Goal: Find specific page/section: Find specific page/section

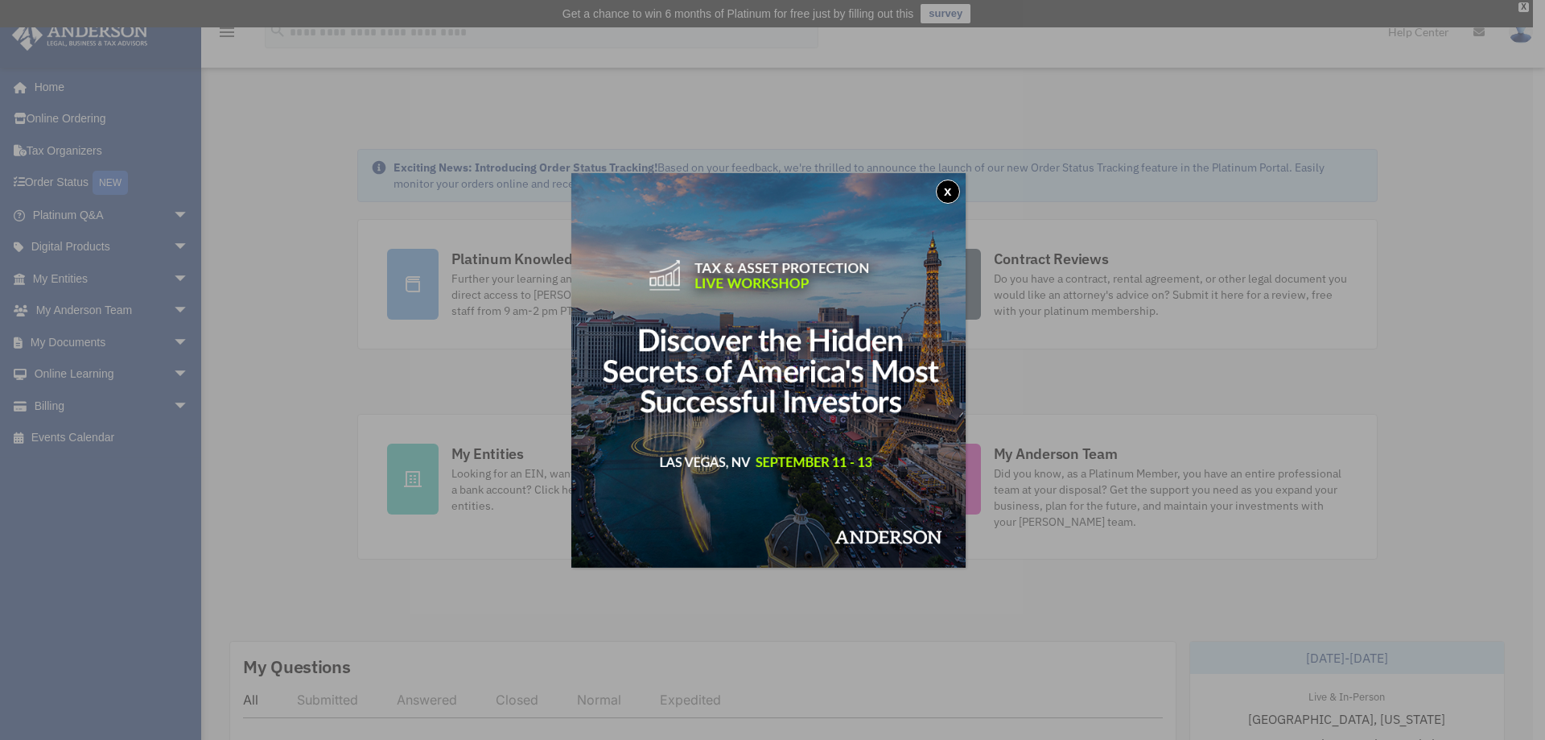
click at [947, 193] on button "x" at bounding box center [948, 191] width 24 height 24
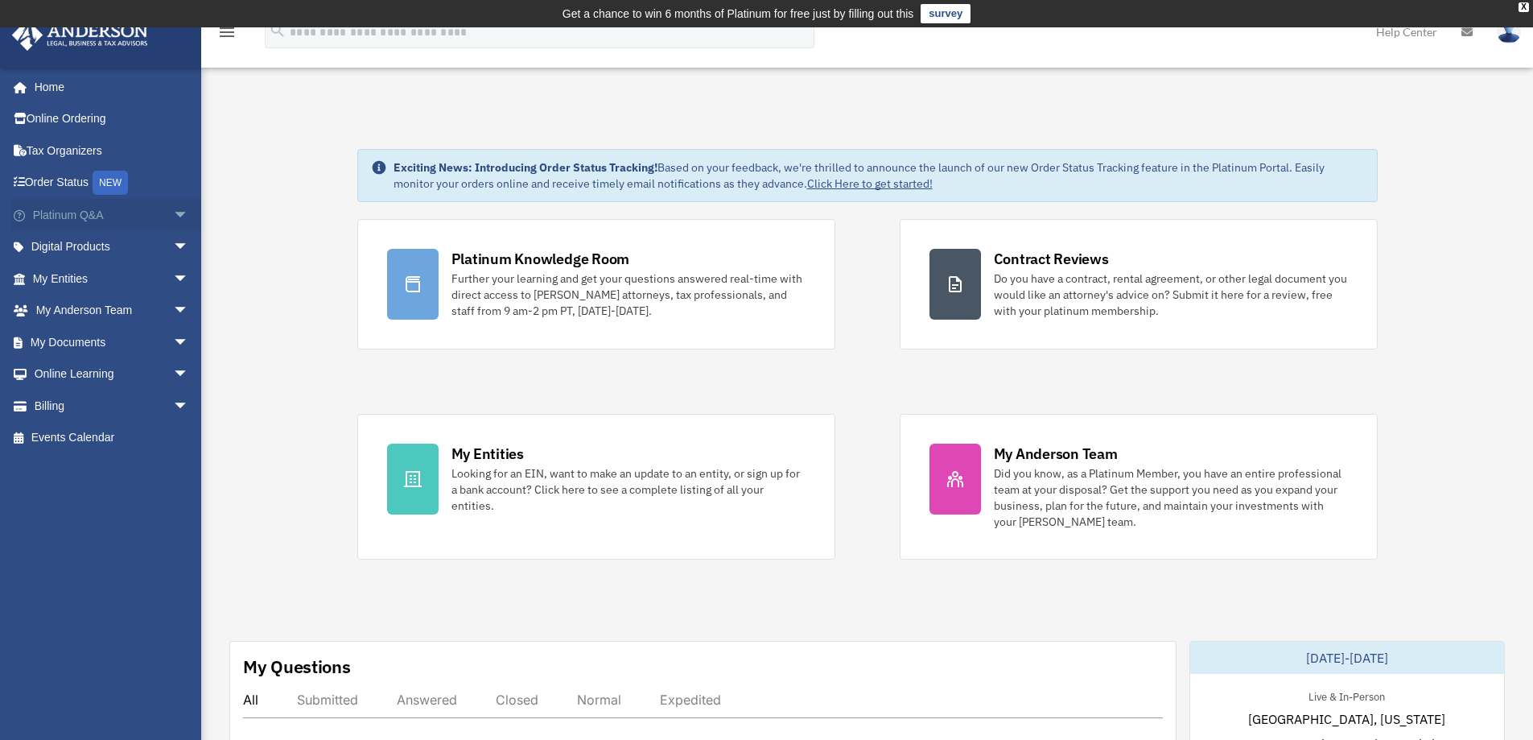
click at [48, 216] on link "Platinum Q&A arrow_drop_down" at bounding box center [112, 215] width 202 height 32
click at [173, 216] on span "arrow_drop_down" at bounding box center [189, 215] width 32 height 33
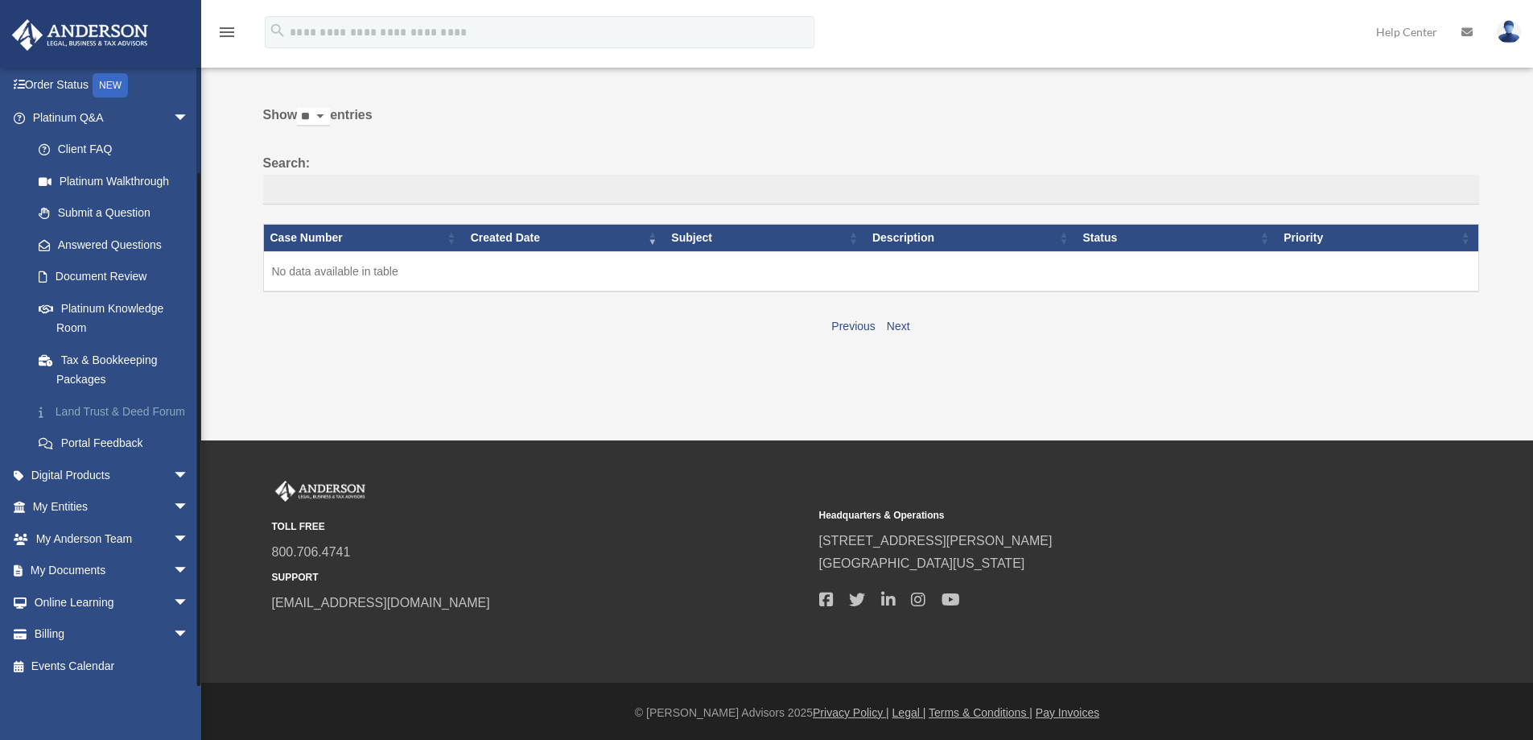
scroll to position [89, 0]
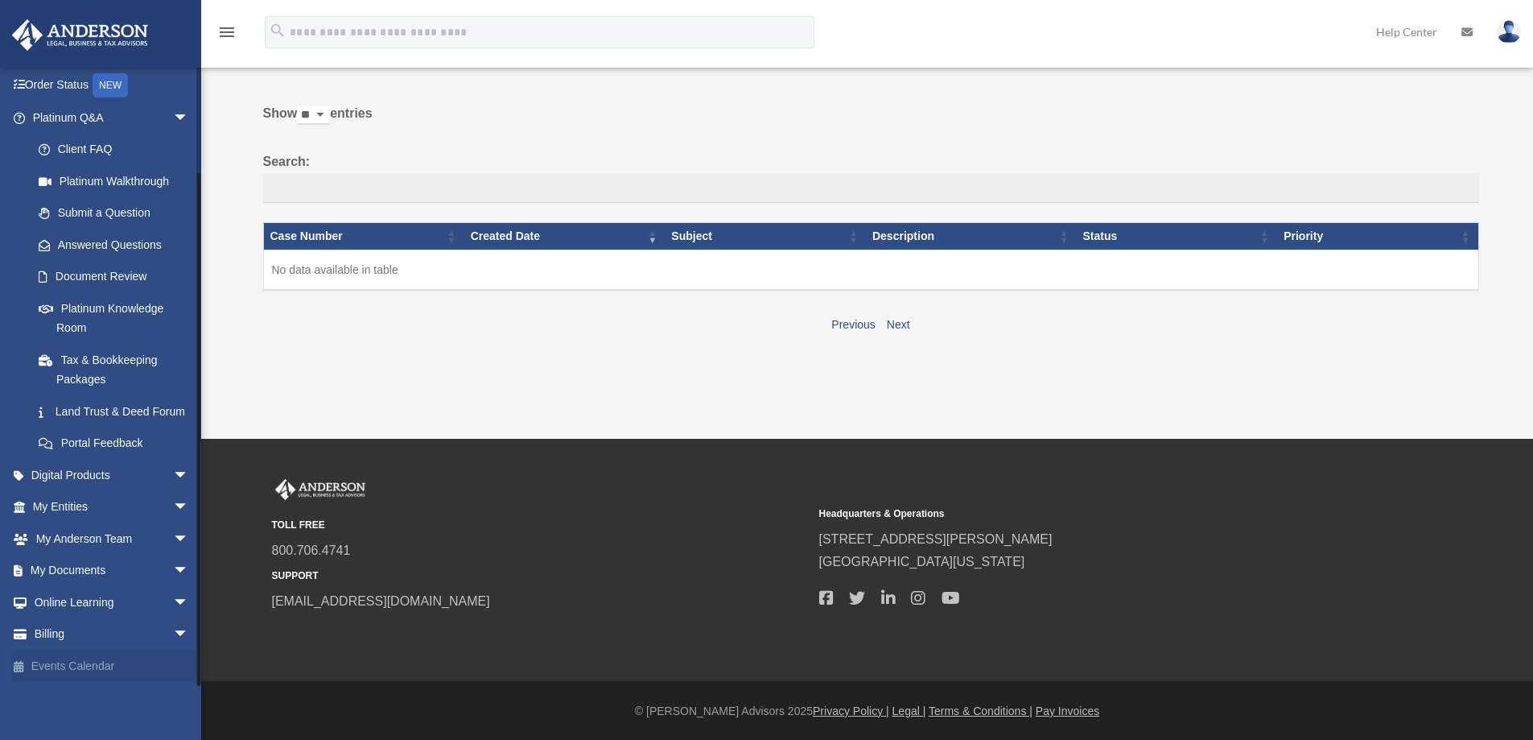
click at [72, 663] on link "Events Calendar" at bounding box center [112, 665] width 202 height 32
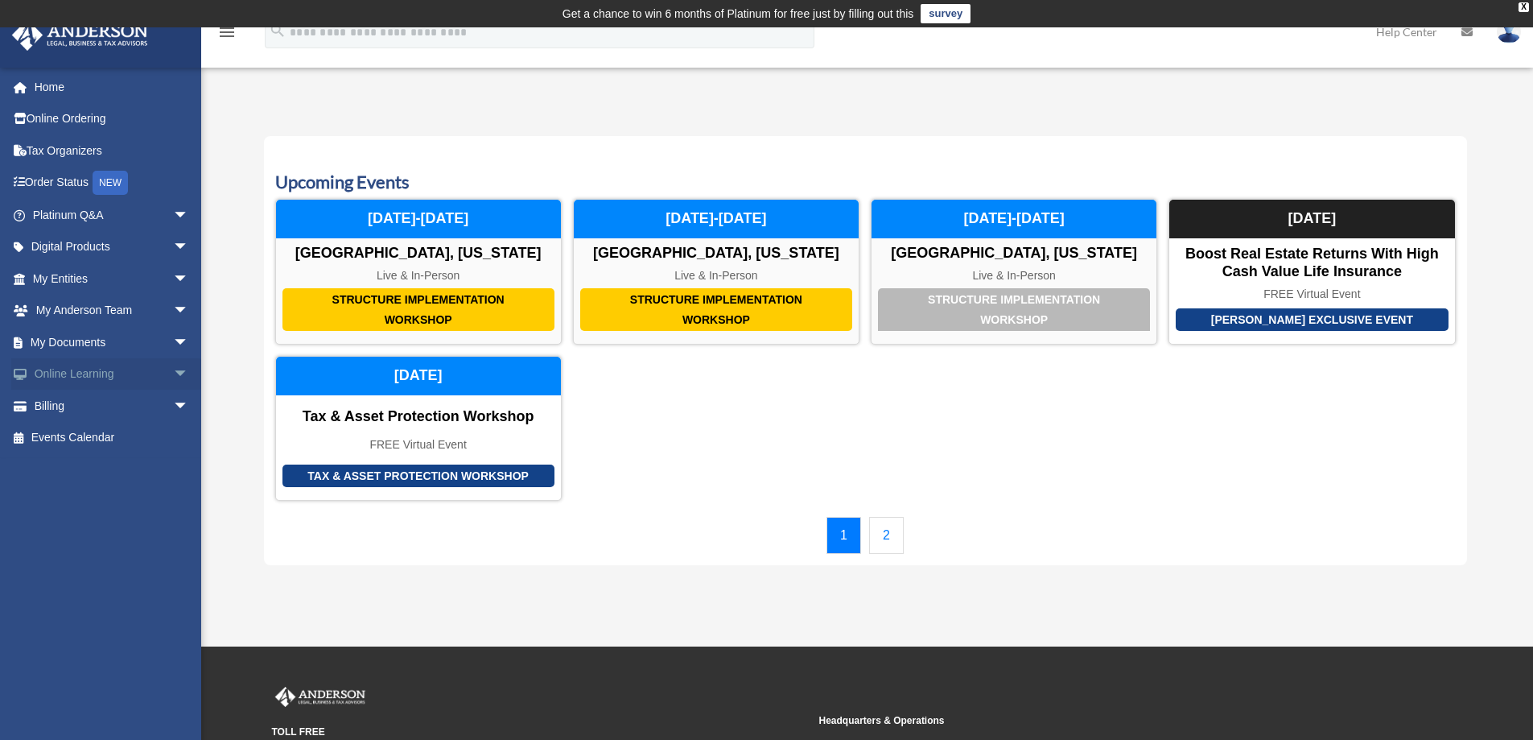
click at [60, 373] on link "Online Learning arrow_drop_down" at bounding box center [112, 374] width 202 height 32
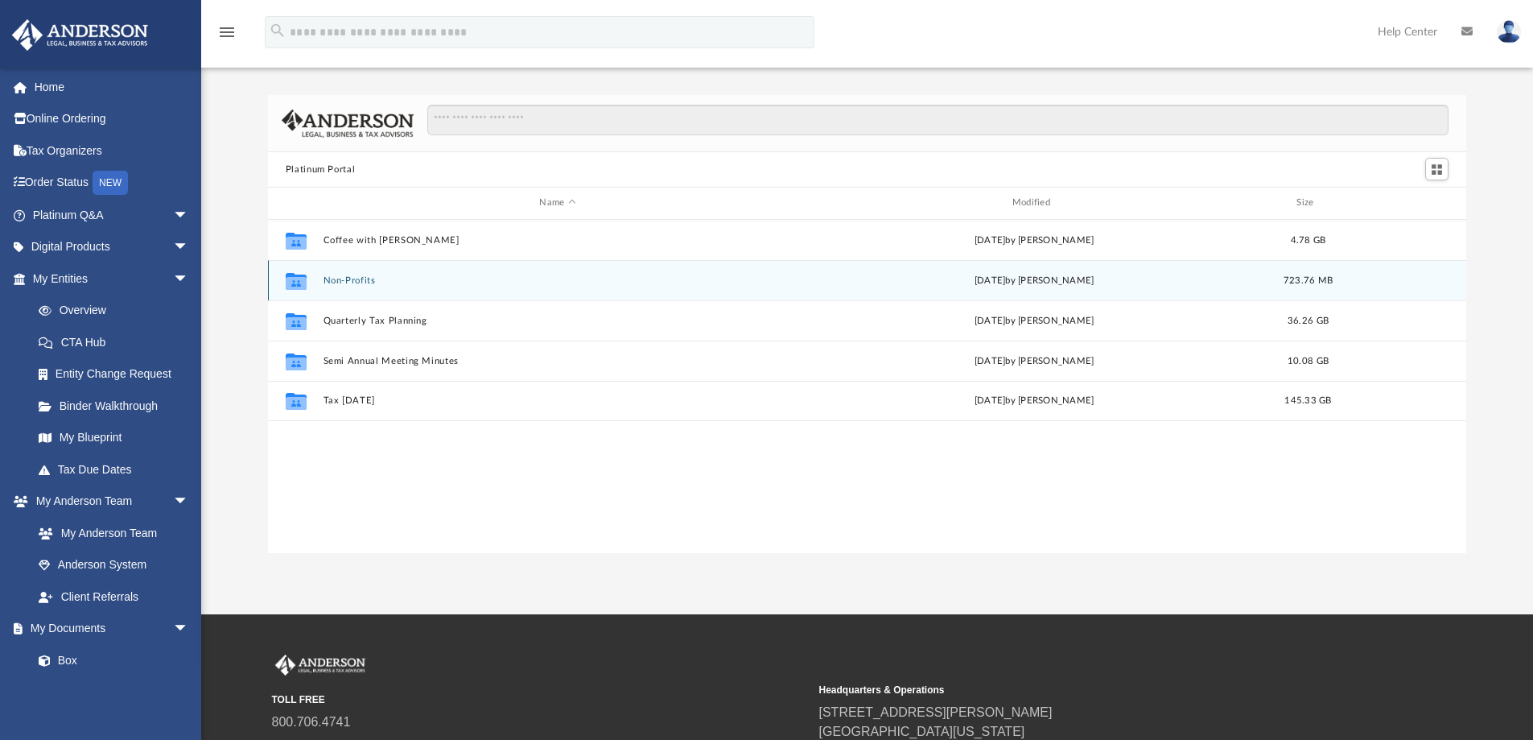
scroll to position [80, 0]
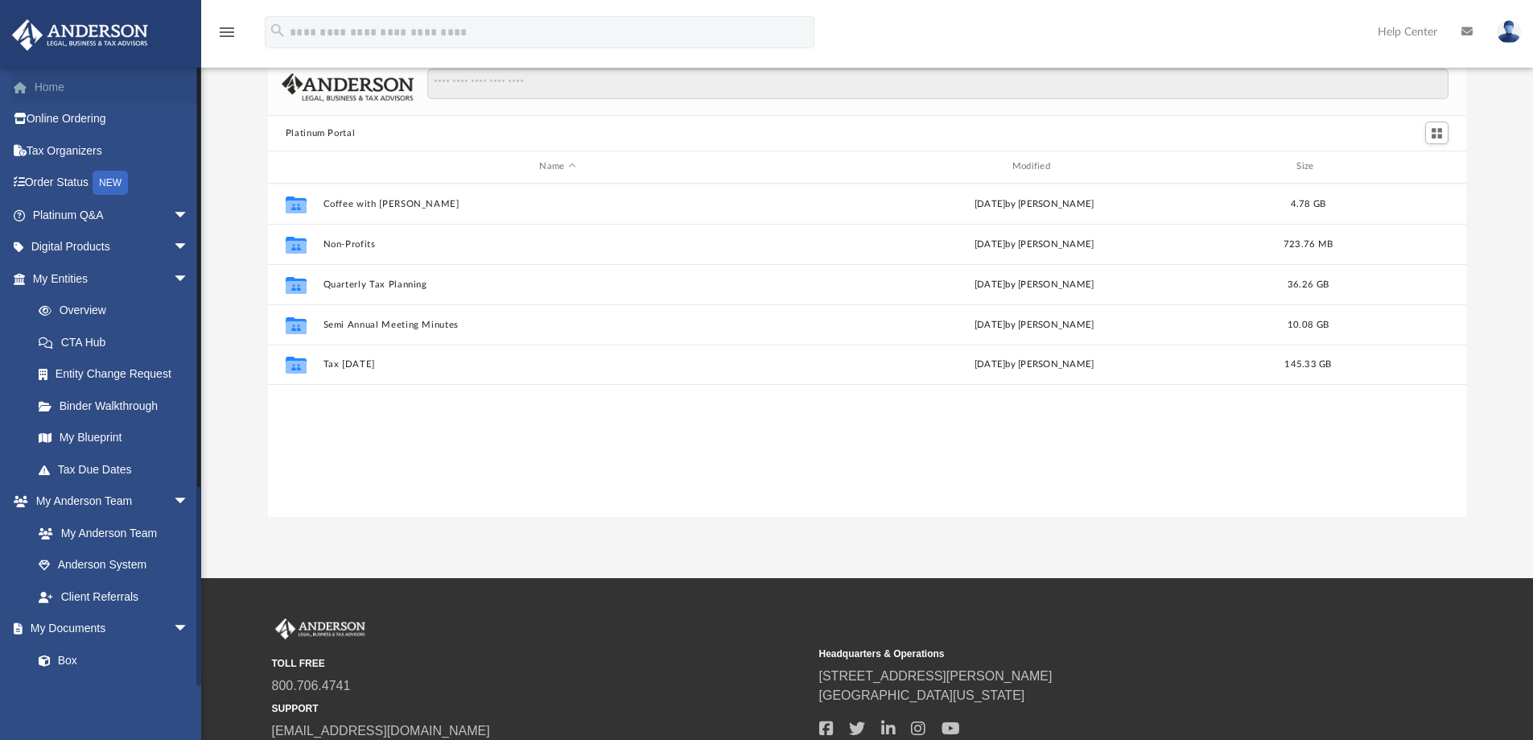
click at [46, 86] on link "Home" at bounding box center [112, 87] width 202 height 32
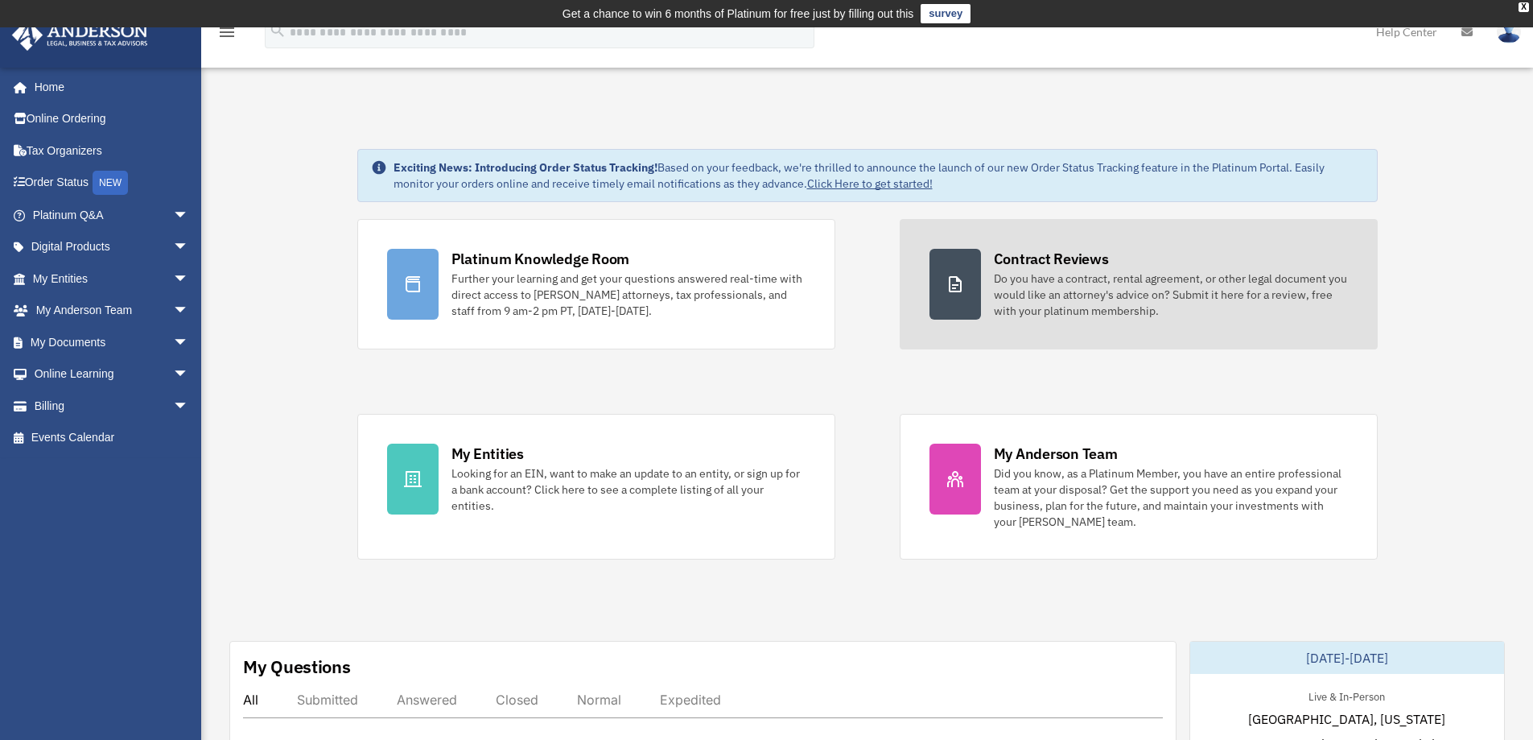
click at [1073, 258] on div "Contract Reviews" at bounding box center [1051, 259] width 115 height 20
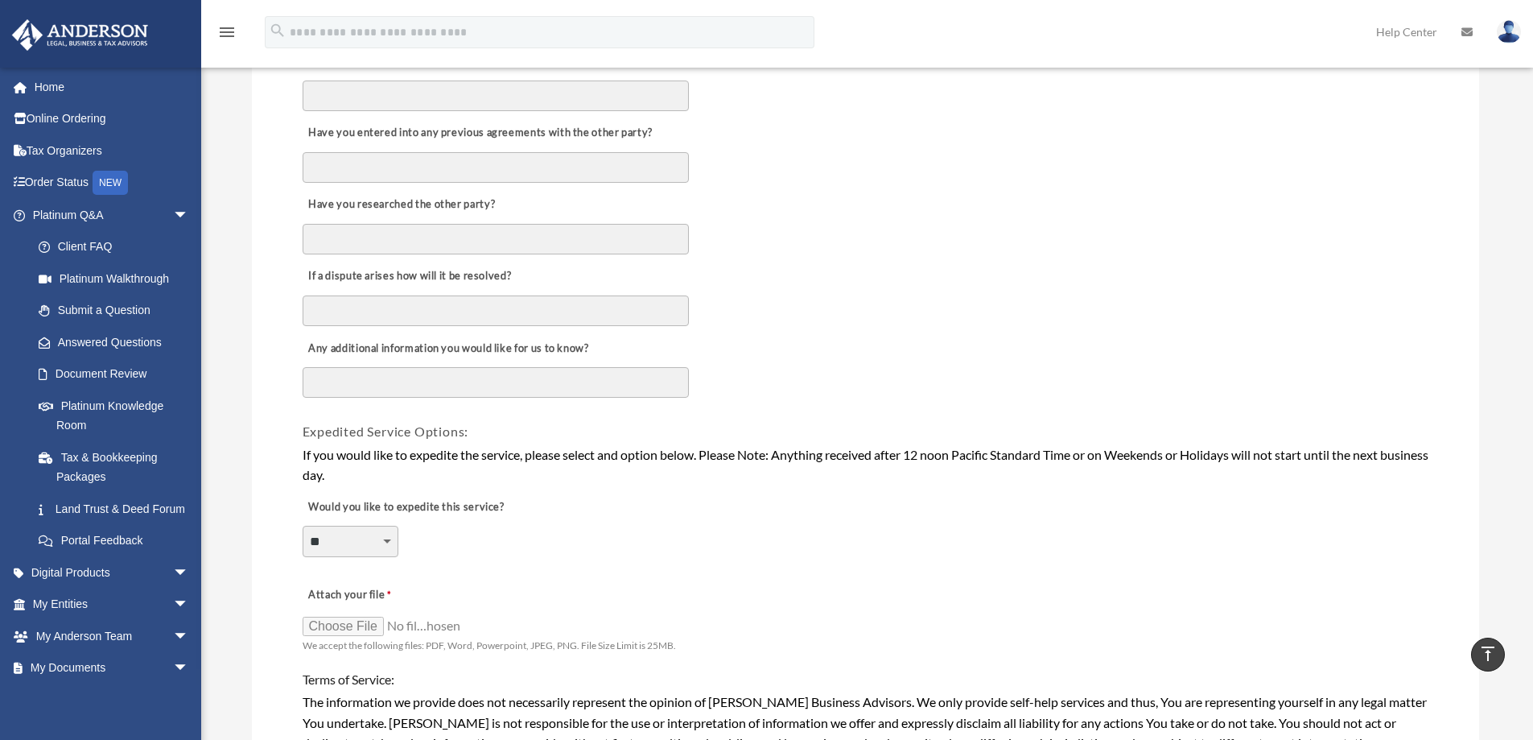
scroll to position [805, 0]
